Goal: Information Seeking & Learning: Check status

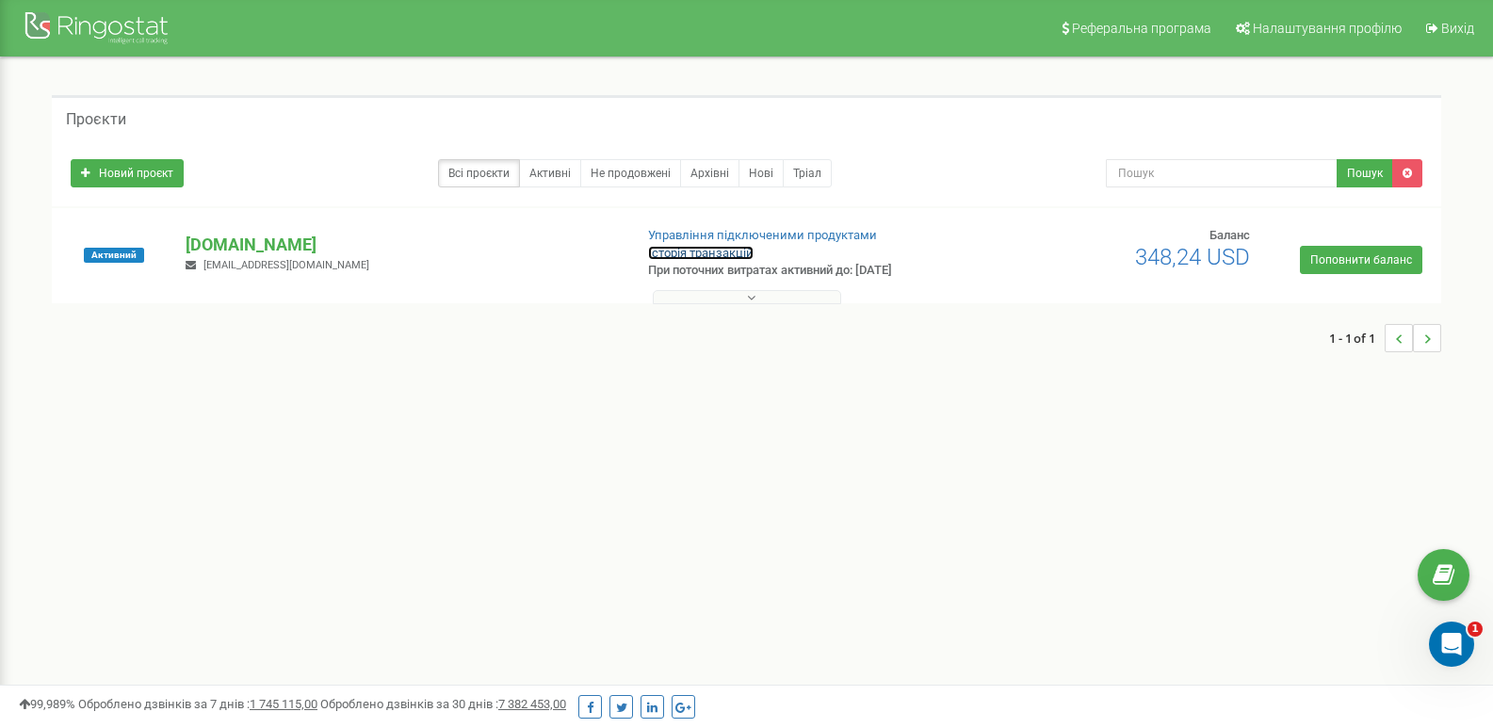
click at [744, 254] on link "Історія транзакцій" at bounding box center [701, 253] width 106 height 14
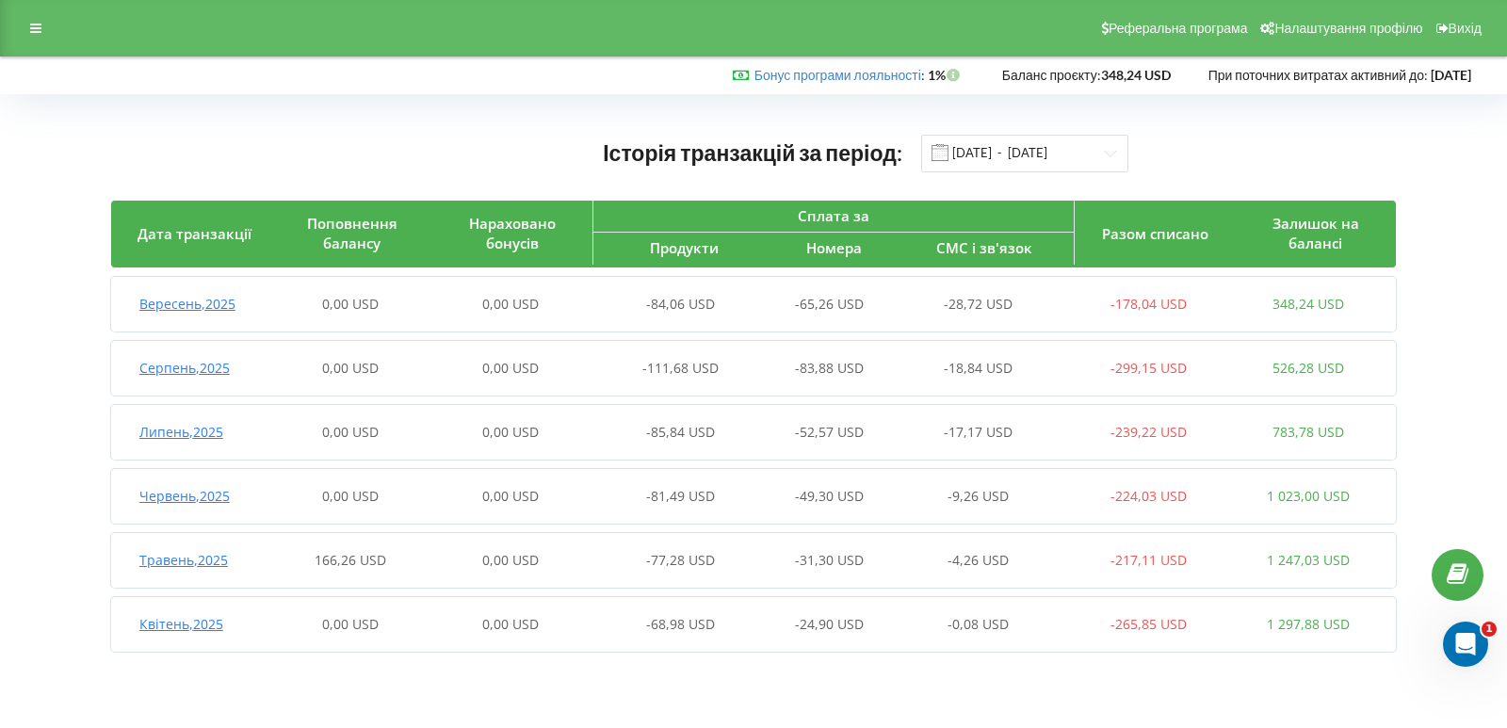
click at [799, 310] on span "-65,26 USD" at bounding box center [829, 304] width 69 height 18
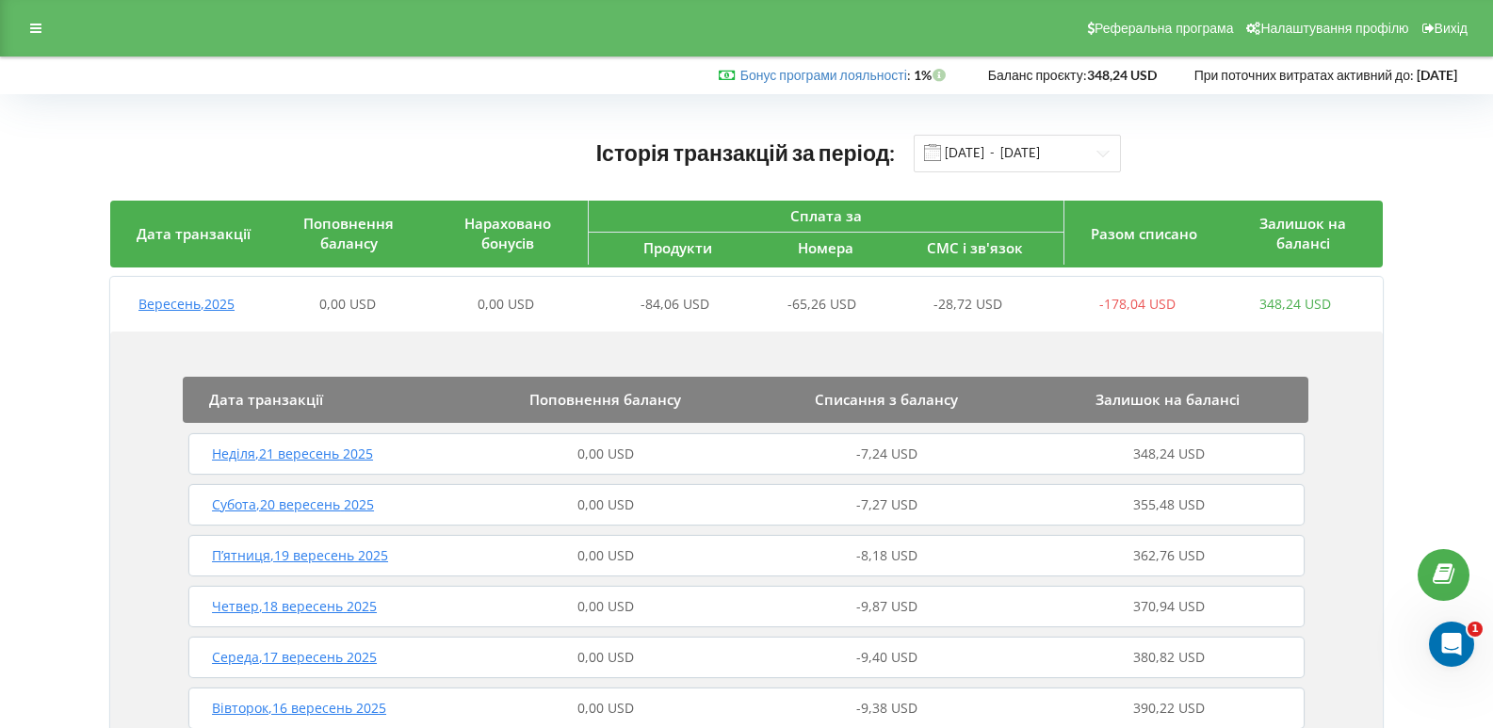
click at [210, 302] on span "Вересень , 2025" at bounding box center [186, 304] width 96 height 18
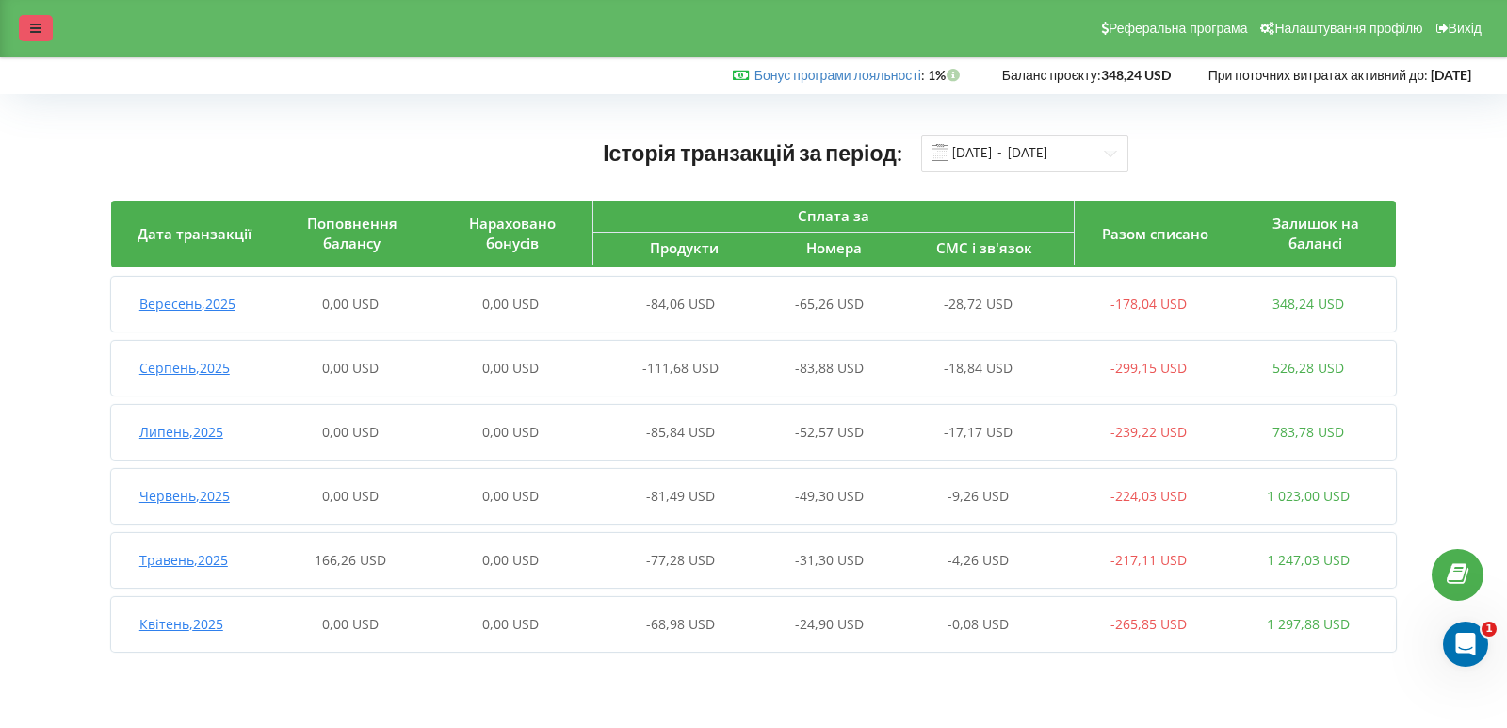
click at [22, 24] on div at bounding box center [36, 28] width 34 height 26
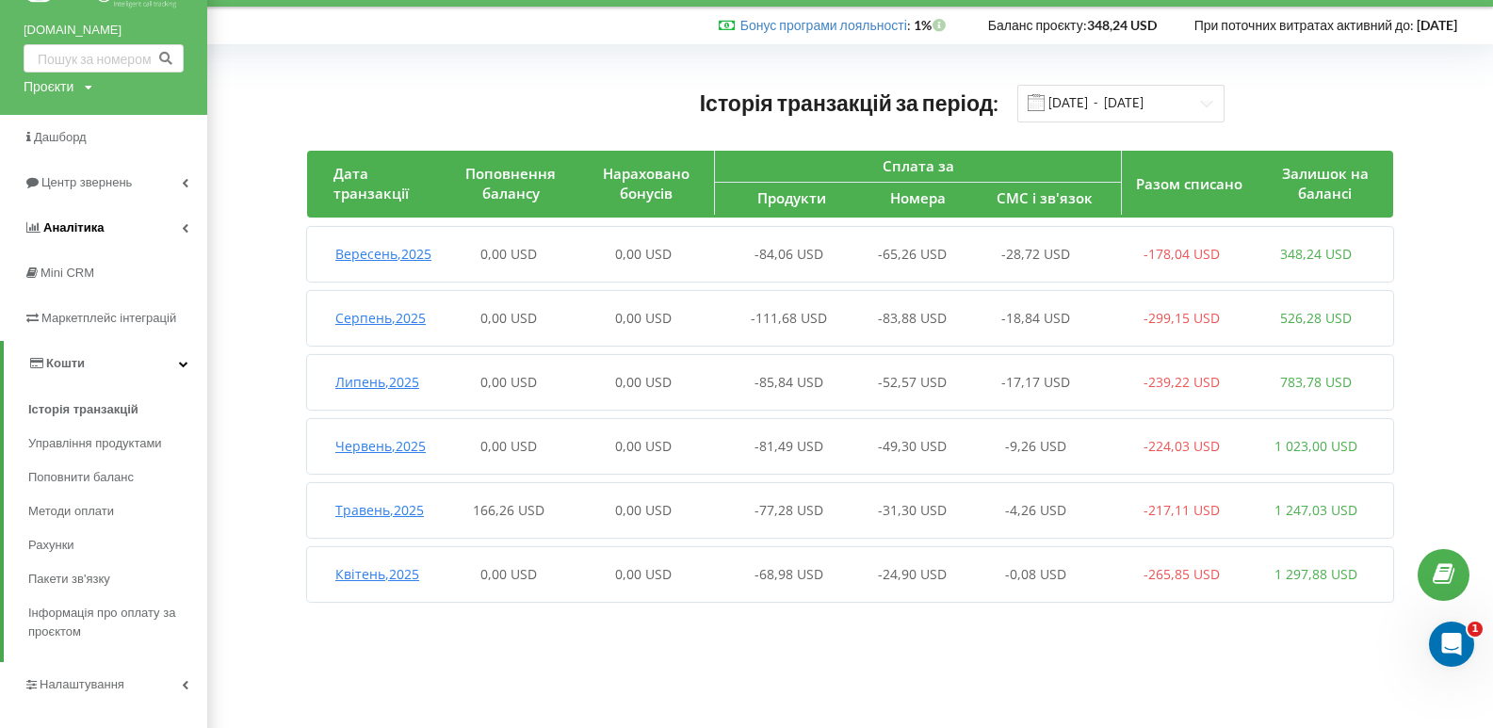
scroll to position [76, 0]
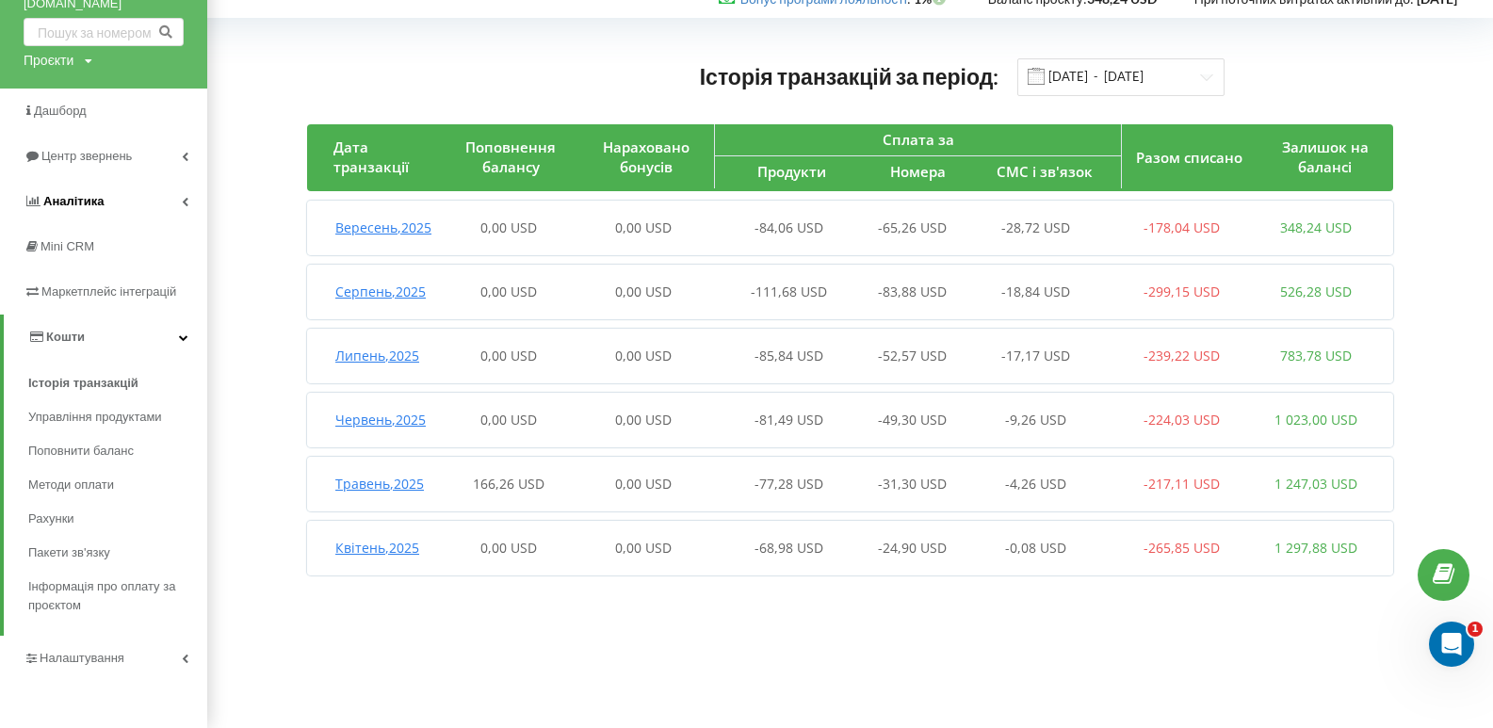
click at [98, 277] on link "Маркетплейс інтеграцій" at bounding box center [103, 291] width 207 height 45
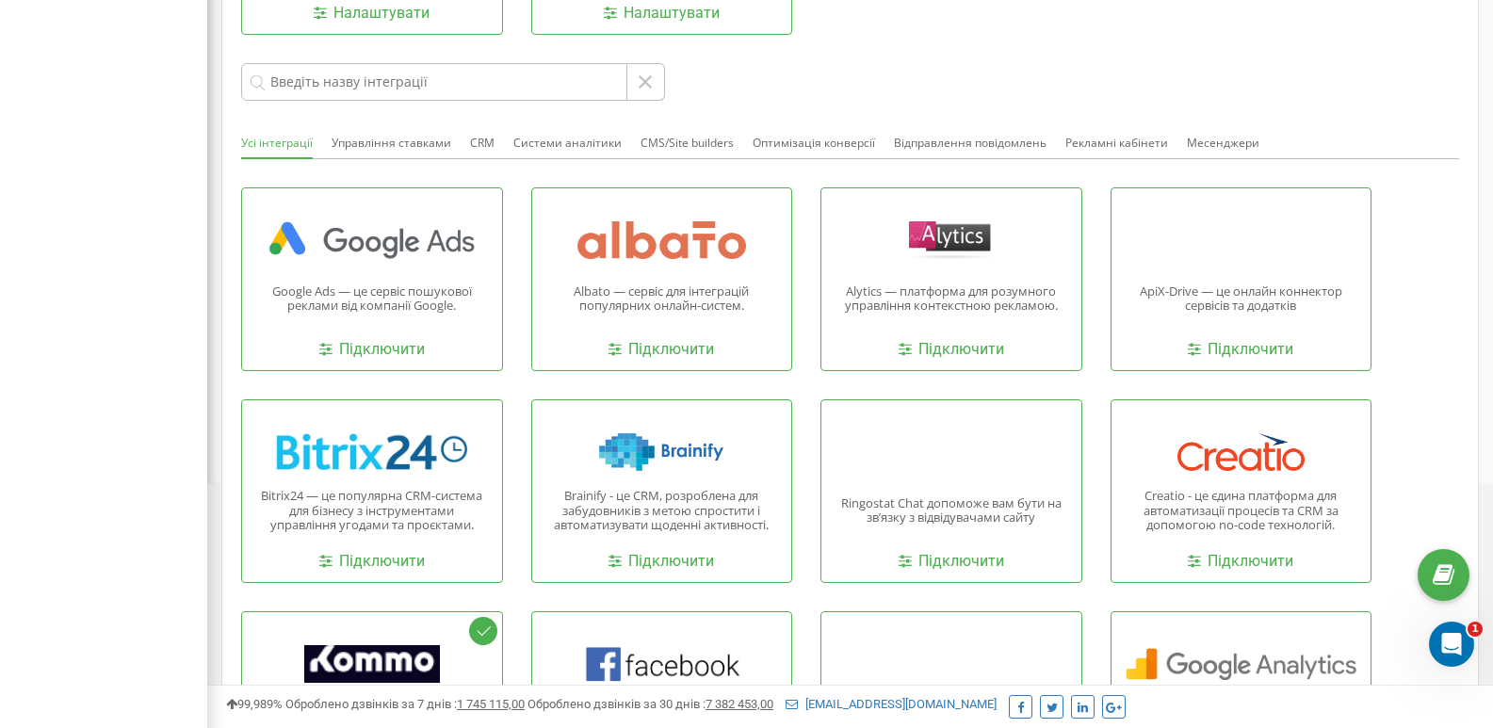
scroll to position [451, 0]
